Goal: Learn about a topic

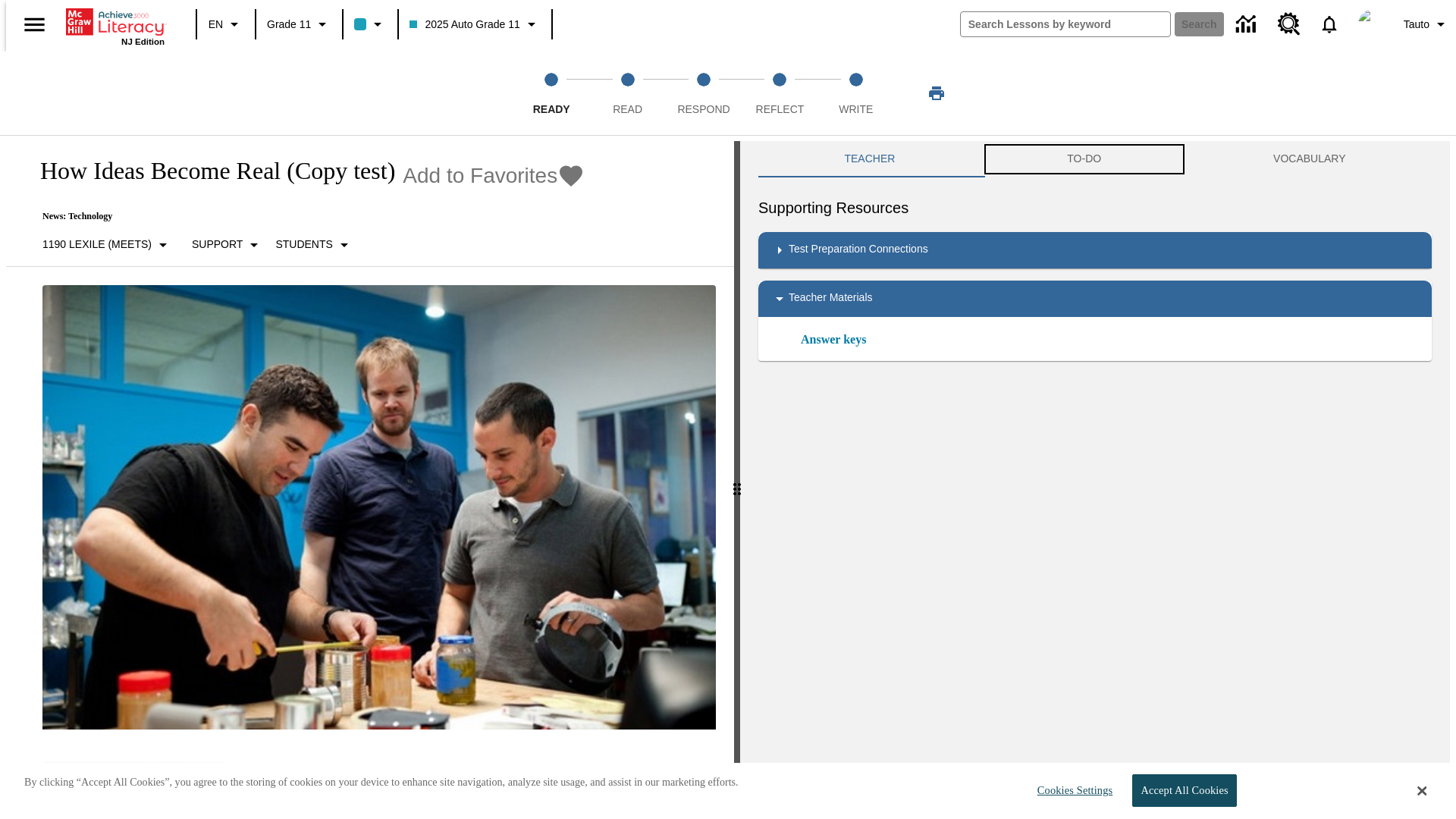
click at [1084, 159] on button "TO-DO" at bounding box center [1084, 159] width 206 height 37
